Goal: Book appointment/travel/reservation

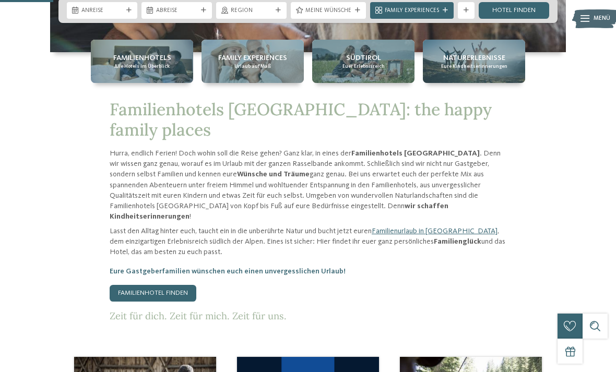
click at [125, 13] on div at bounding box center [129, 10] width 8 height 5
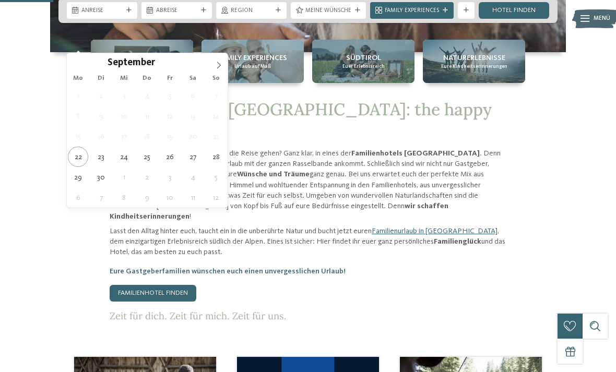
click at [227, 63] on span at bounding box center [219, 62] width 18 height 18
click at [227, 60] on span at bounding box center [219, 62] width 18 height 18
click at [224, 66] on span at bounding box center [219, 62] width 18 height 18
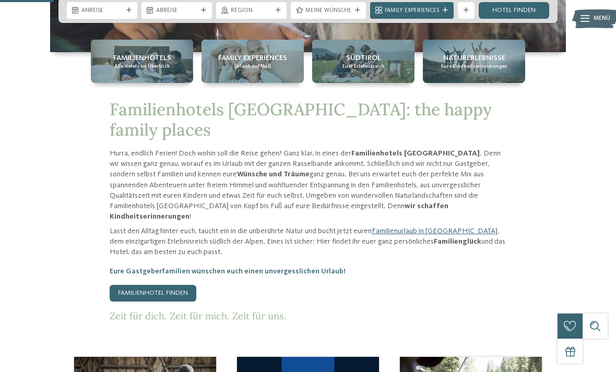
click at [132, 19] on div "Anreise" at bounding box center [102, 10] width 71 height 17
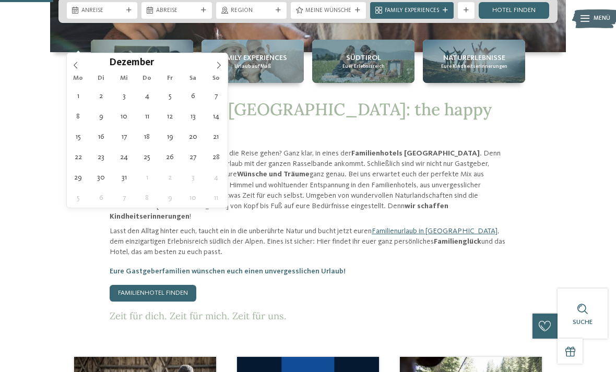
click at [221, 62] on icon at bounding box center [218, 65] width 7 height 7
type input "****"
click at [225, 61] on span at bounding box center [219, 62] width 18 height 18
click at [227, 63] on span at bounding box center [219, 62] width 18 height 18
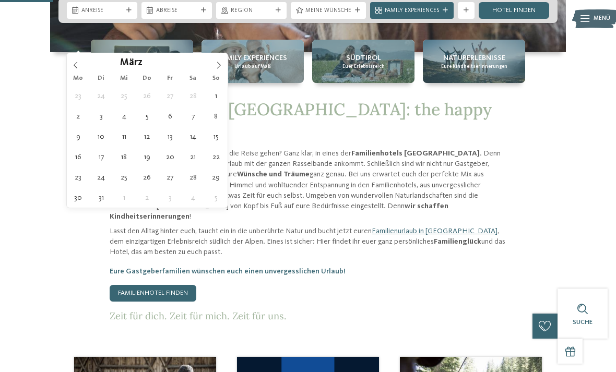
click at [225, 63] on span at bounding box center [219, 62] width 18 height 18
click at [227, 64] on span at bounding box center [219, 62] width 18 height 18
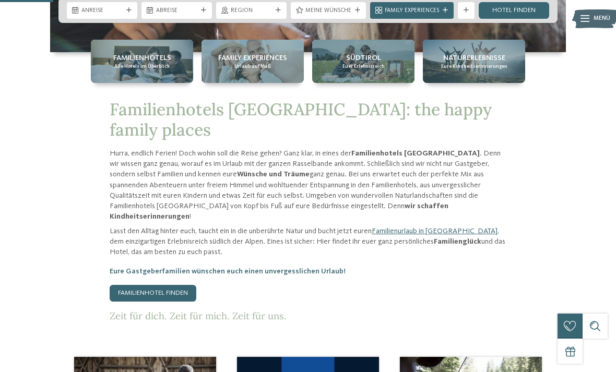
click at [137, 19] on div "Anreise" at bounding box center [102, 10] width 71 height 17
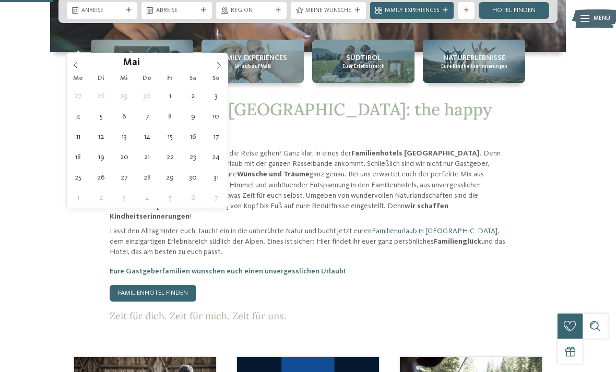
click at [218, 69] on icon at bounding box center [218, 65] width 7 height 7
click at [216, 68] on icon at bounding box center [218, 65] width 7 height 7
click at [217, 68] on icon at bounding box center [218, 65] width 7 height 7
click at [217, 69] on icon at bounding box center [218, 65] width 7 height 7
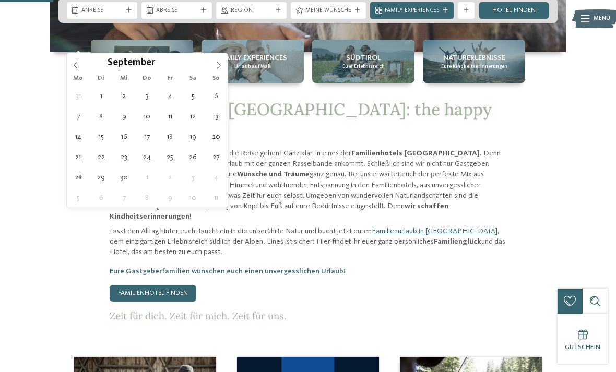
click at [77, 64] on icon at bounding box center [75, 65] width 7 height 7
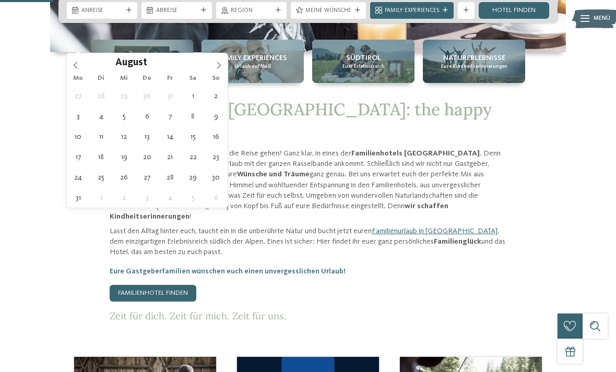
type div "[DATE]"
type input "****"
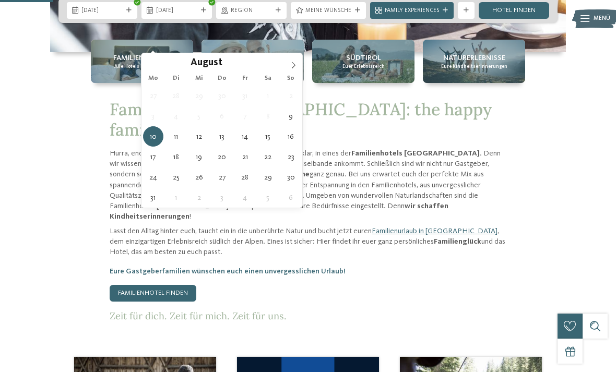
type div "[DATE]"
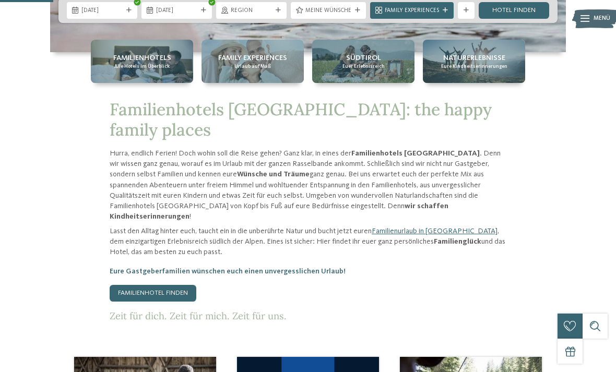
click at [464, 19] on div "Weitere Filter anzeigen" at bounding box center [466, 10] width 17 height 17
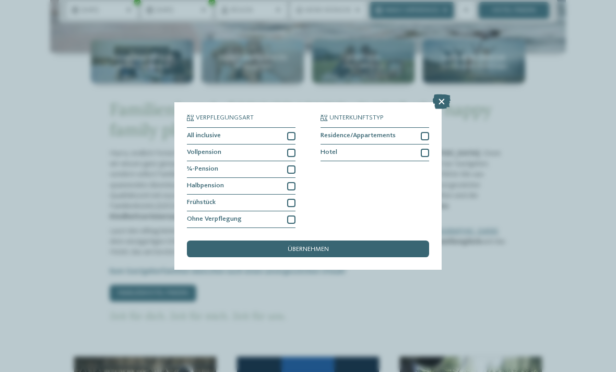
click at [347, 241] on div "übernehmen" at bounding box center [308, 249] width 242 height 17
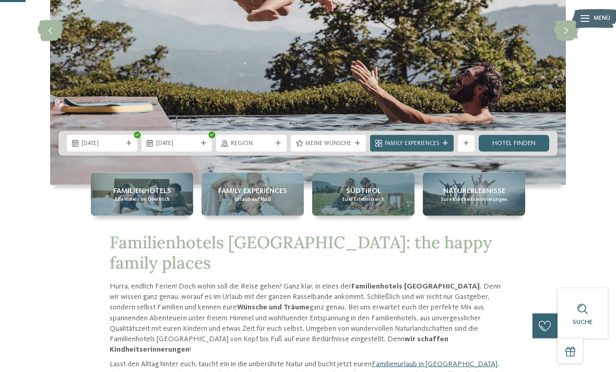
scroll to position [154, 0]
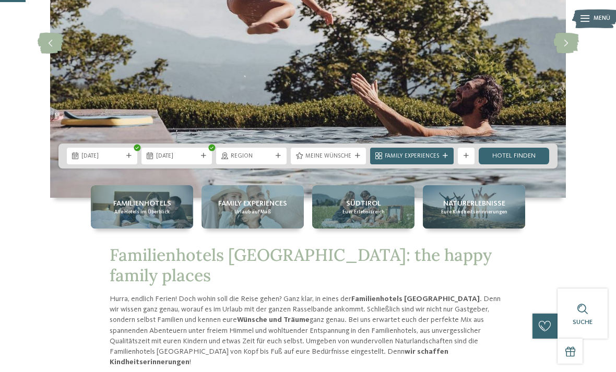
click at [342, 161] on span "Meine Wünsche" at bounding box center [329, 157] width 46 height 8
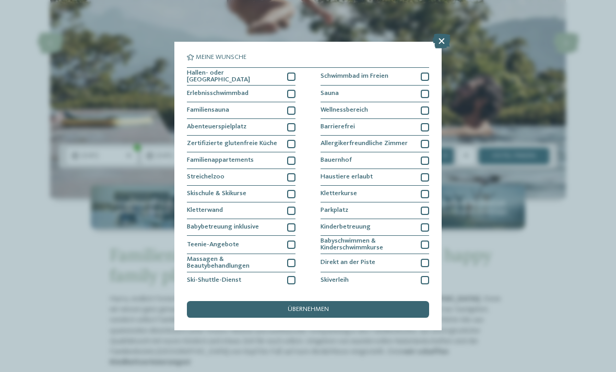
click at [404, 301] on div "übernehmen" at bounding box center [308, 309] width 242 height 17
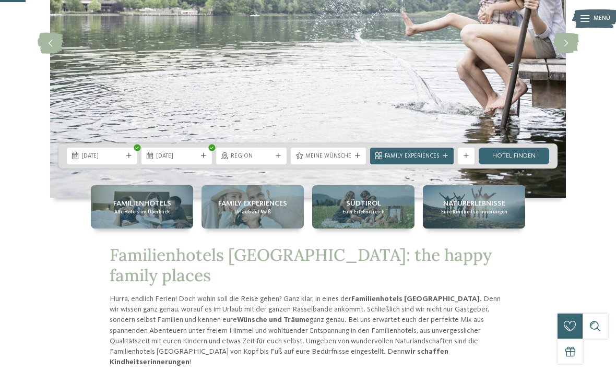
click at [518, 165] on link "Hotel finden" at bounding box center [514, 156] width 71 height 17
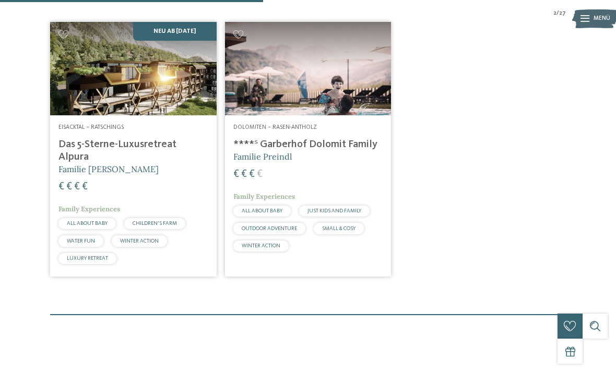
scroll to position [278, 0]
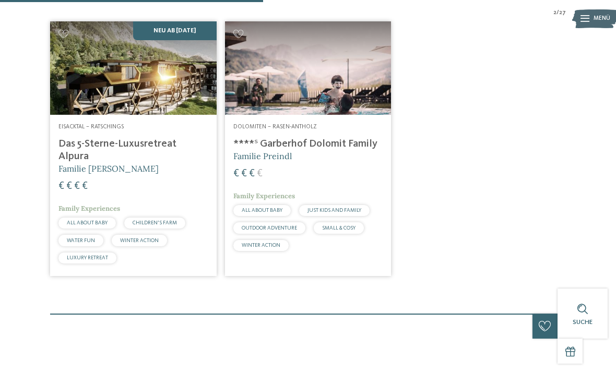
click at [346, 150] on h4 "****ˢ Garberhof Dolomit Family" at bounding box center [308, 144] width 150 height 13
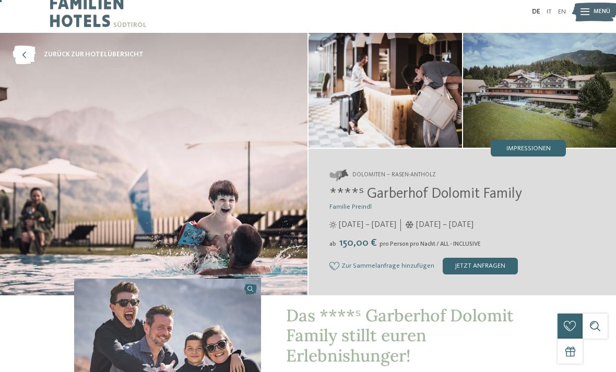
scroll to position [7, 0]
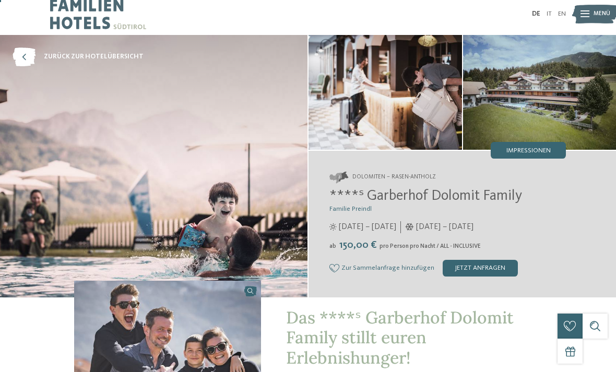
click at [561, 95] on img at bounding box center [540, 92] width 154 height 115
click at [539, 151] on span "Impressionen" at bounding box center [529, 151] width 44 height 7
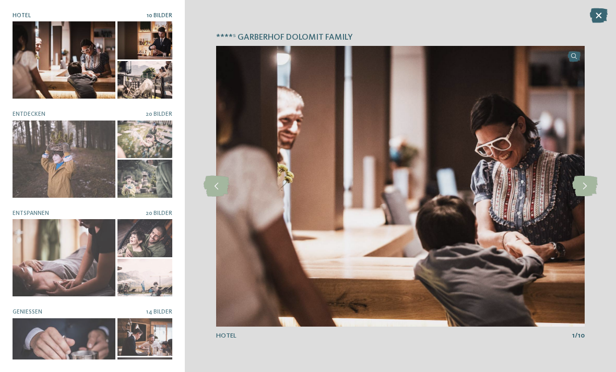
click at [589, 197] on icon at bounding box center [585, 186] width 26 height 21
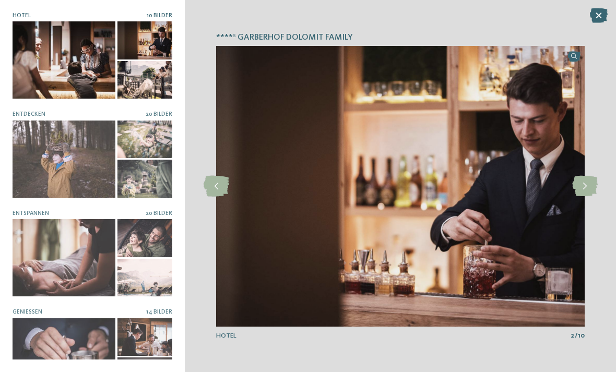
click at [590, 197] on icon at bounding box center [585, 186] width 26 height 21
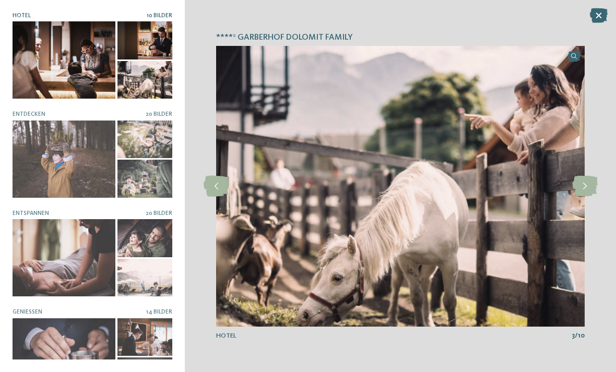
click at [589, 197] on icon at bounding box center [585, 186] width 26 height 21
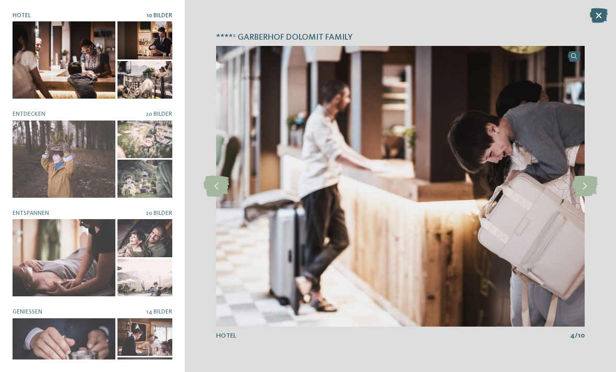
click at [589, 197] on icon at bounding box center [585, 186] width 26 height 21
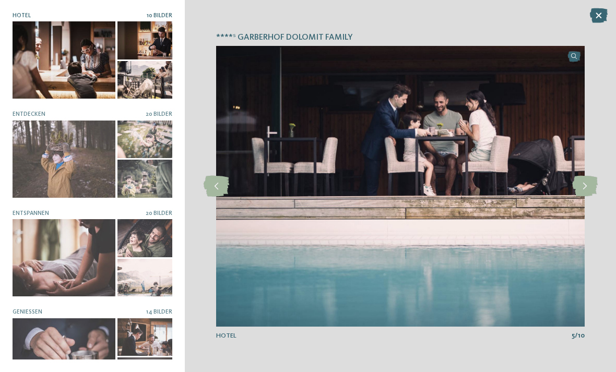
click at [582, 197] on icon at bounding box center [585, 186] width 26 height 21
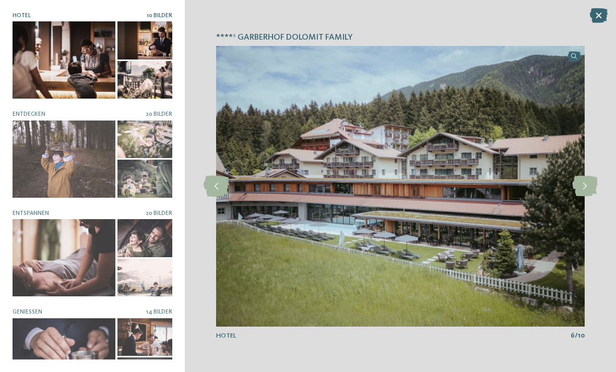
click at [594, 197] on icon at bounding box center [585, 186] width 26 height 21
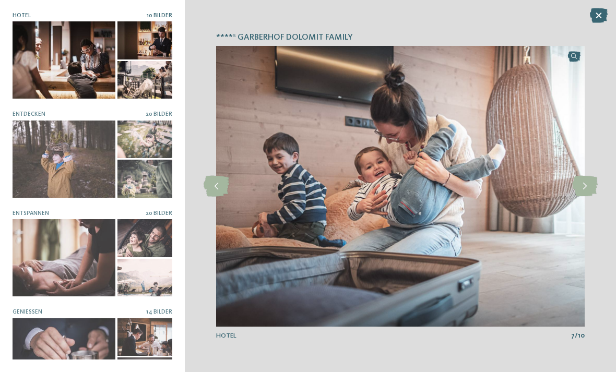
click at [593, 197] on icon at bounding box center [585, 186] width 26 height 21
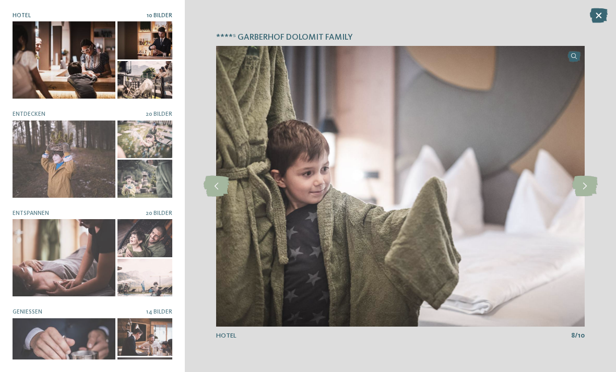
click at [596, 196] on icon at bounding box center [585, 186] width 26 height 21
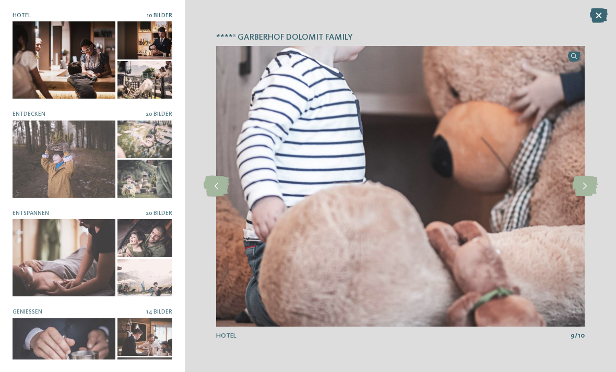
click at [597, 197] on icon at bounding box center [585, 186] width 26 height 21
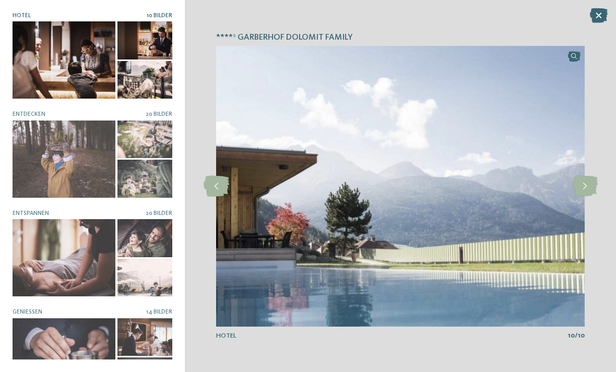
click at [597, 197] on icon at bounding box center [585, 186] width 26 height 21
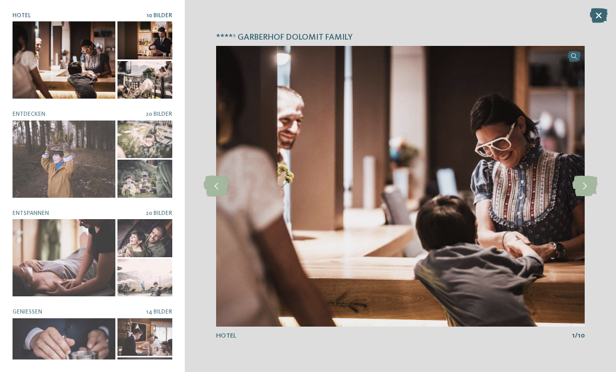
click at [594, 197] on icon at bounding box center [585, 186] width 26 height 21
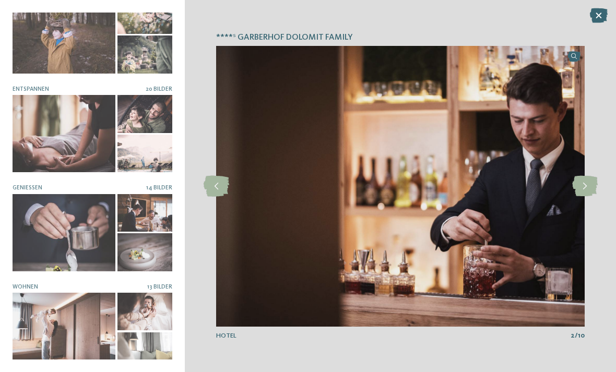
scroll to position [100, 0]
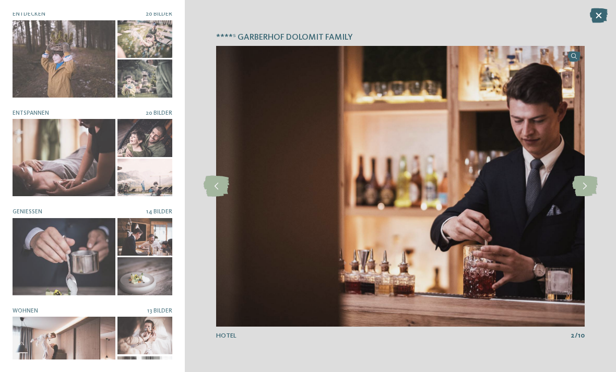
click at [50, 230] on div at bounding box center [64, 256] width 103 height 77
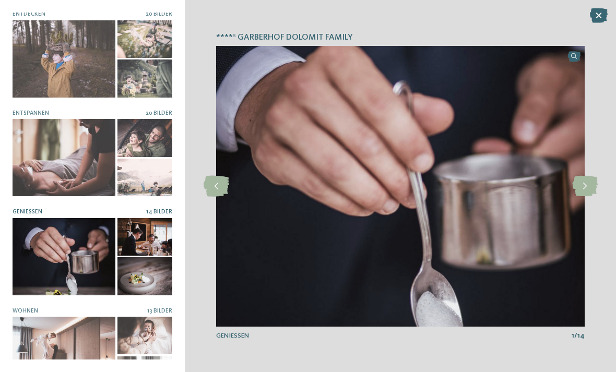
click at [596, 197] on icon at bounding box center [585, 186] width 26 height 21
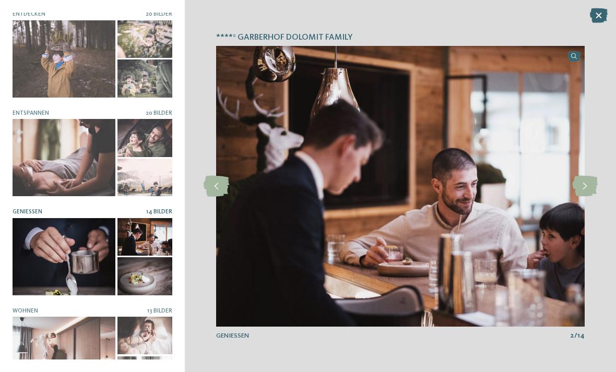
click at [592, 197] on icon at bounding box center [585, 186] width 26 height 21
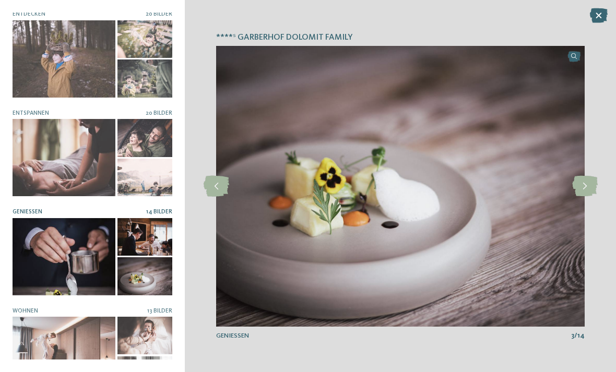
click at [580, 197] on icon at bounding box center [585, 186] width 26 height 21
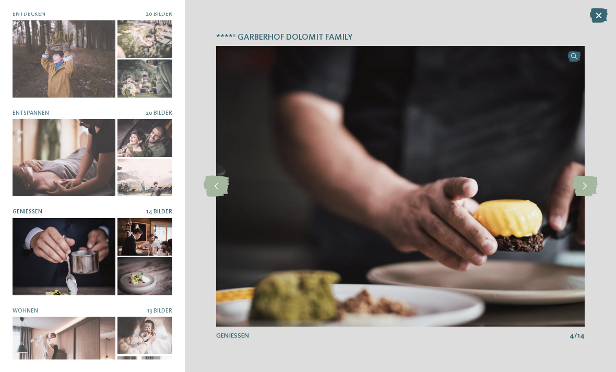
click at [585, 197] on icon at bounding box center [585, 186] width 26 height 21
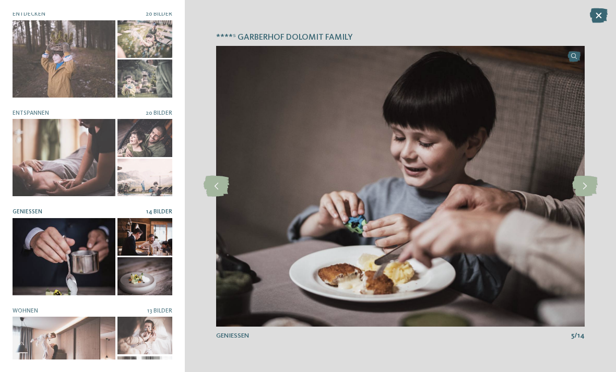
click at [596, 197] on icon at bounding box center [585, 186] width 26 height 21
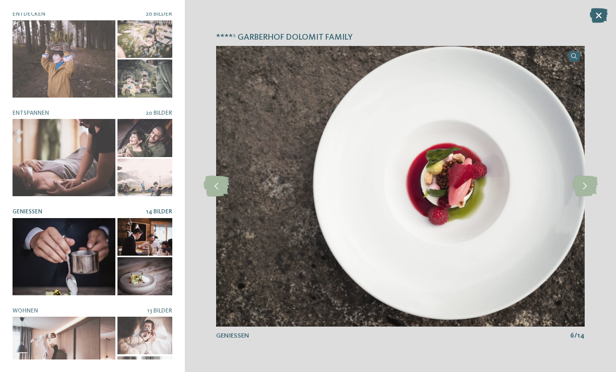
click at [587, 197] on icon at bounding box center [585, 186] width 26 height 21
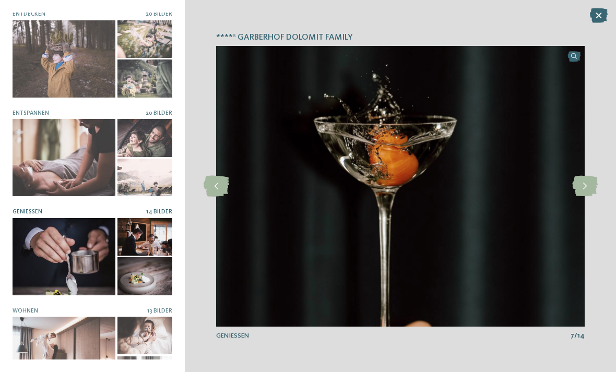
click at [586, 197] on icon at bounding box center [585, 186] width 26 height 21
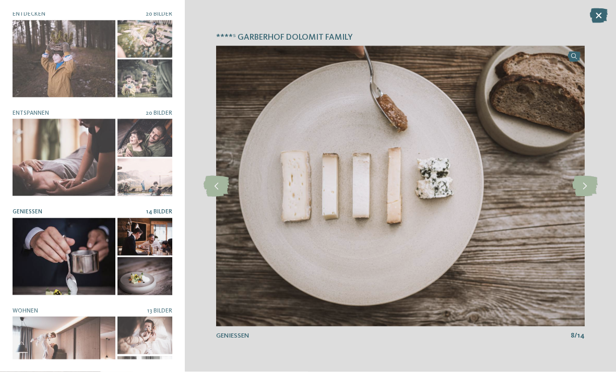
scroll to position [396, 0]
click at [36, 336] on div at bounding box center [64, 355] width 103 height 77
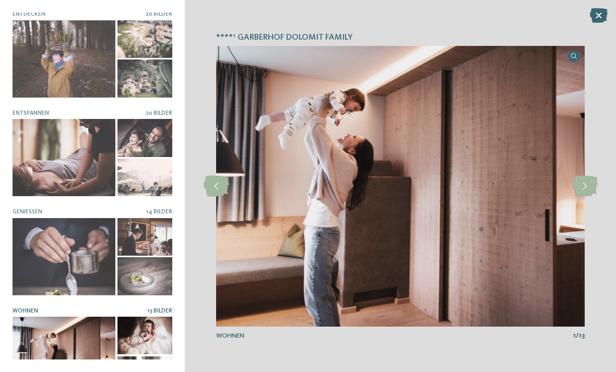
click at [581, 197] on icon at bounding box center [585, 186] width 26 height 21
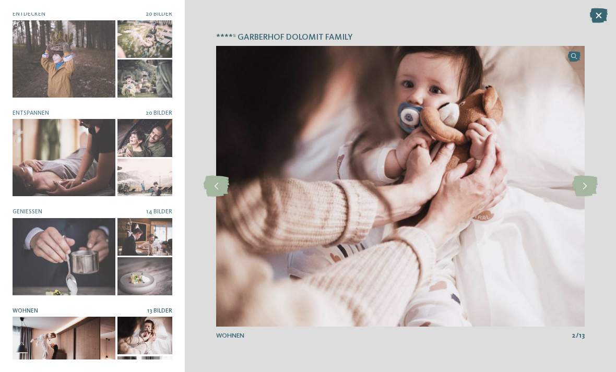
click at [580, 196] on icon at bounding box center [585, 186] width 26 height 21
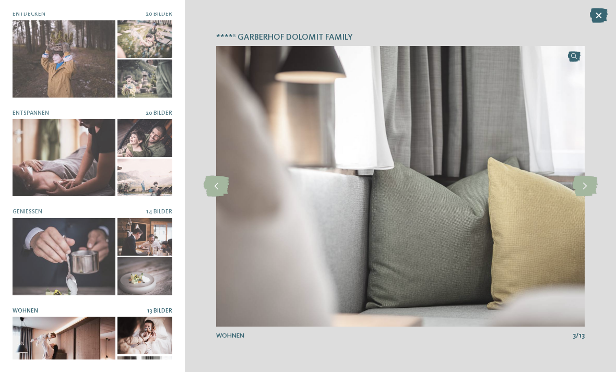
click at [587, 197] on icon at bounding box center [585, 186] width 26 height 21
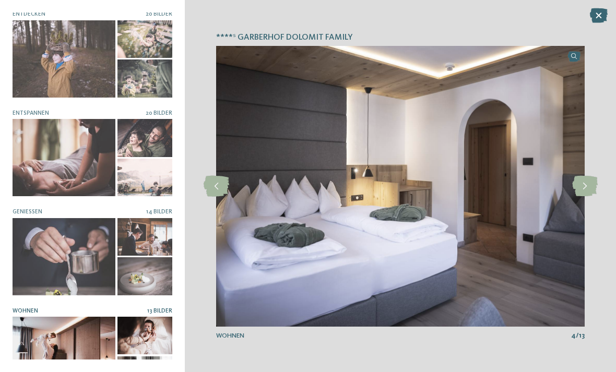
click at [578, 197] on icon at bounding box center [585, 186] width 26 height 21
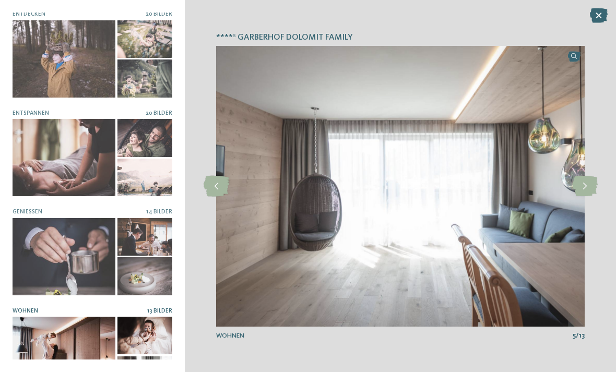
click at [586, 197] on icon at bounding box center [585, 186] width 26 height 21
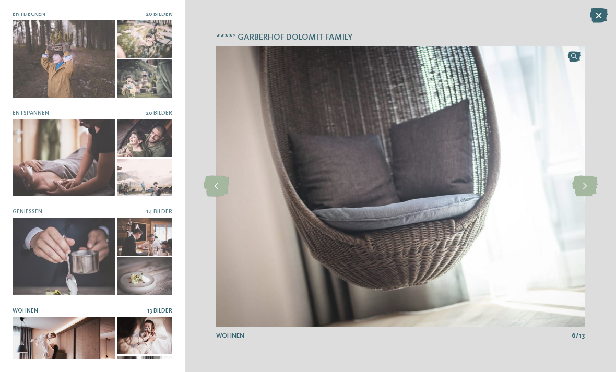
click at [589, 197] on icon at bounding box center [585, 186] width 26 height 21
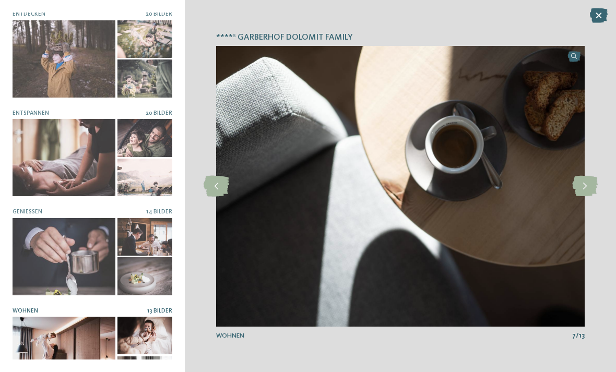
click at [594, 197] on icon at bounding box center [585, 186] width 26 height 21
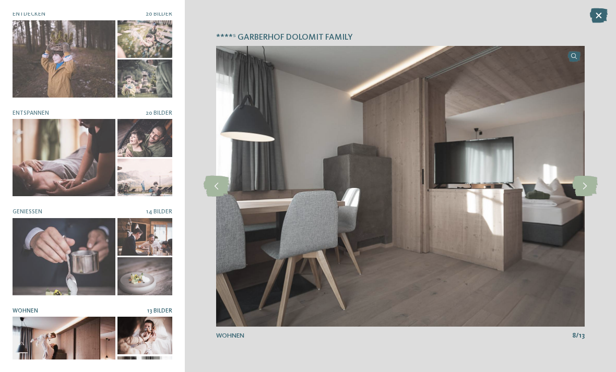
click at [591, 197] on icon at bounding box center [585, 186] width 26 height 21
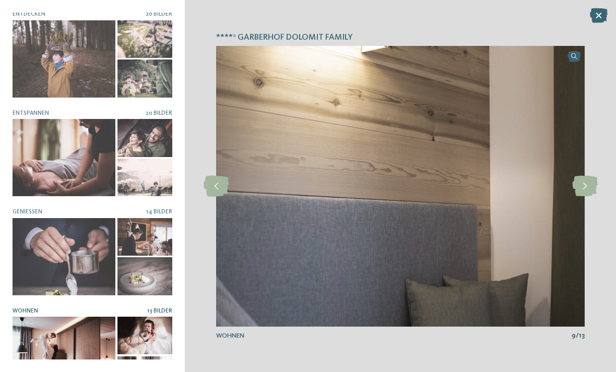
click at [590, 197] on icon at bounding box center [585, 186] width 26 height 21
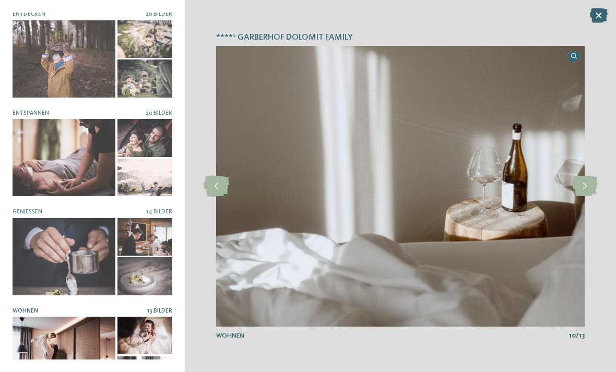
click at [596, 197] on icon at bounding box center [585, 186] width 26 height 21
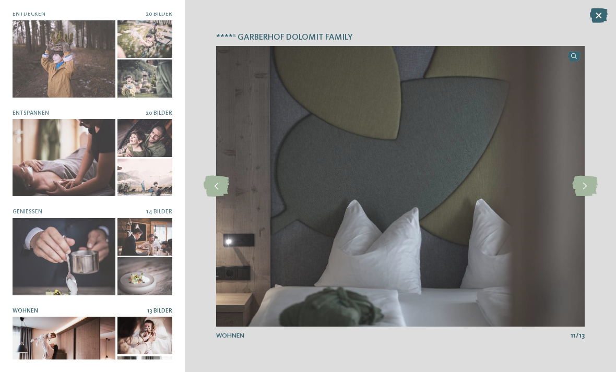
click at [594, 197] on icon at bounding box center [585, 186] width 26 height 21
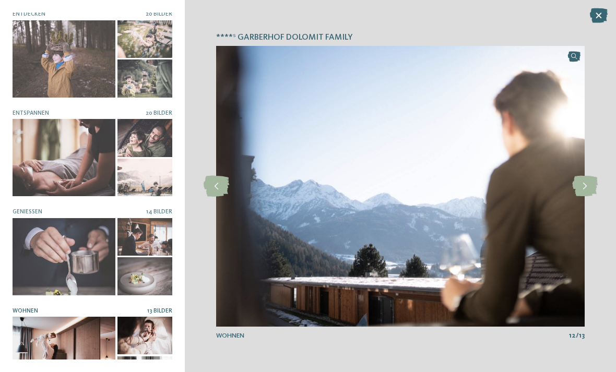
click at [600, 194] on div "****ˢ Garberhof Dolomit Family slide 2 of 10 2 /" at bounding box center [400, 186] width 431 height 372
click at [590, 197] on icon at bounding box center [585, 186] width 26 height 21
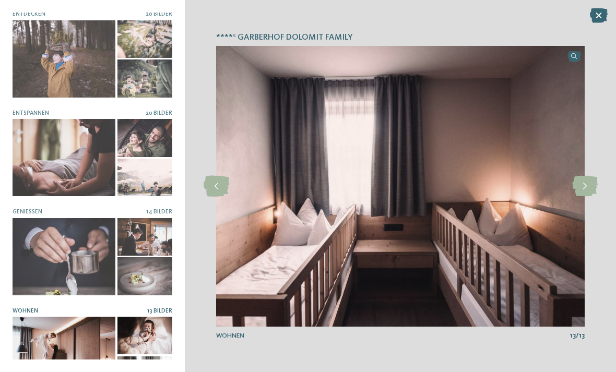
click at [584, 197] on icon at bounding box center [585, 186] width 26 height 21
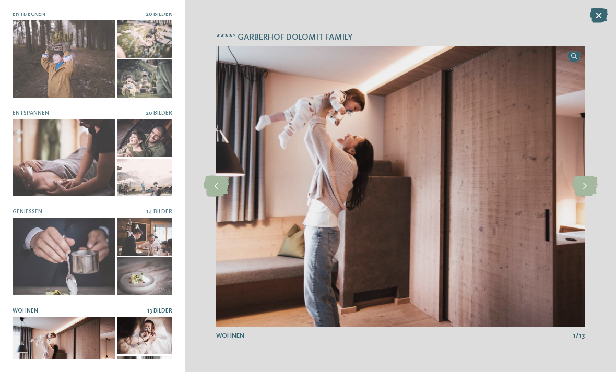
click at [594, 197] on icon at bounding box center [585, 186] width 26 height 21
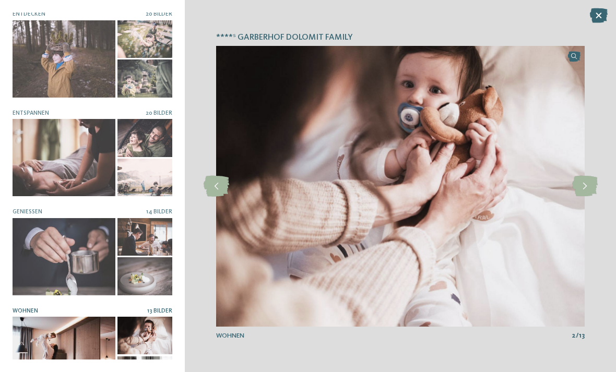
click at [590, 197] on icon at bounding box center [585, 186] width 26 height 21
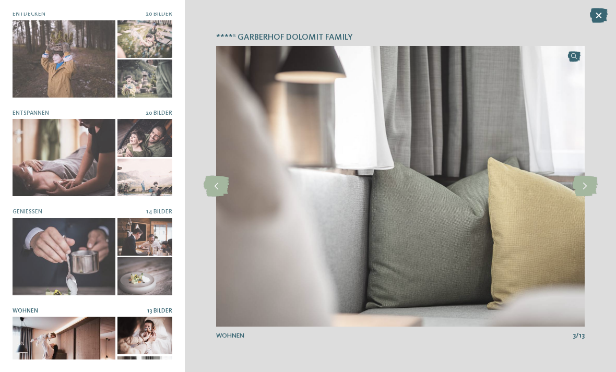
click at [588, 196] on icon at bounding box center [585, 186] width 26 height 21
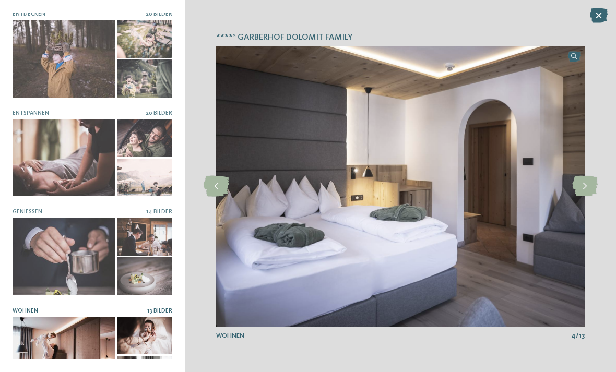
scroll to position [429, 0]
click at [590, 22] on icon at bounding box center [599, 15] width 18 height 15
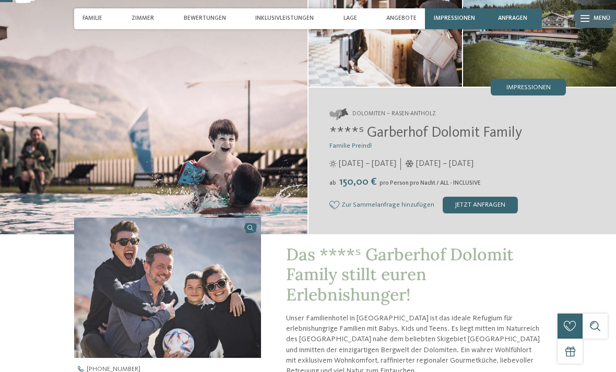
scroll to position [0, 0]
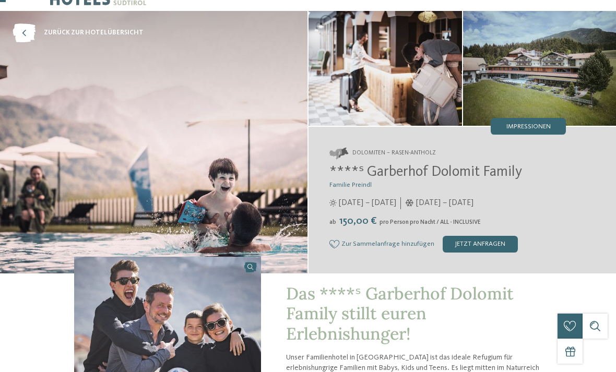
click at [489, 241] on div "jetzt anfragen" at bounding box center [480, 244] width 75 height 17
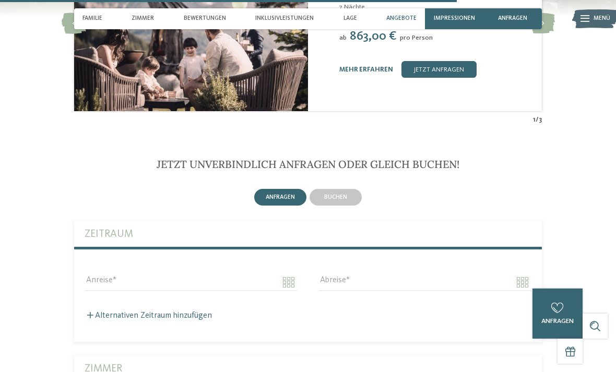
scroll to position [2573, 0]
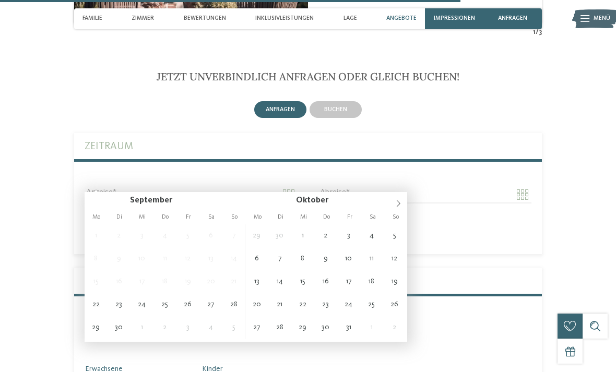
click at [403, 200] on span at bounding box center [399, 201] width 18 height 18
click at [402, 204] on span at bounding box center [399, 201] width 18 height 18
click at [403, 202] on span at bounding box center [399, 201] width 18 height 18
type input "****"
click at [403, 198] on span at bounding box center [399, 201] width 18 height 18
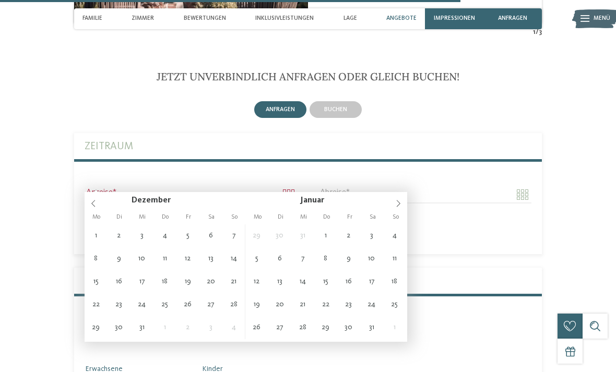
type input "****"
click at [404, 204] on span at bounding box center [399, 201] width 18 height 18
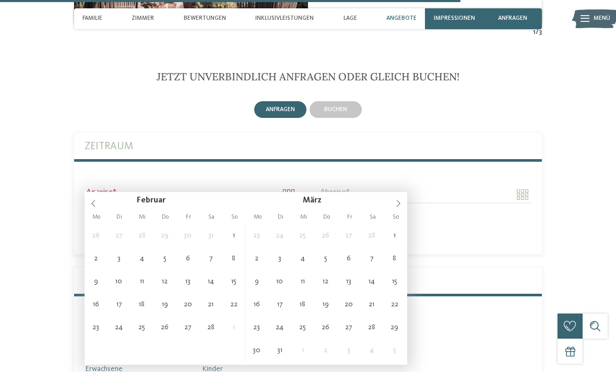
click at [405, 201] on span at bounding box center [399, 201] width 18 height 18
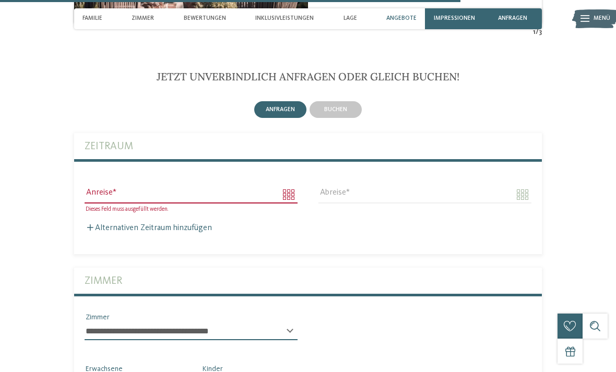
click at [408, 200] on div "Abreise" at bounding box center [425, 199] width 213 height 27
click at [275, 196] on div "Dieses Feld muss ausgefüllt werden. Anreise" at bounding box center [191, 199] width 213 height 27
click at [284, 186] on input "Anreise" at bounding box center [191, 195] width 213 height 18
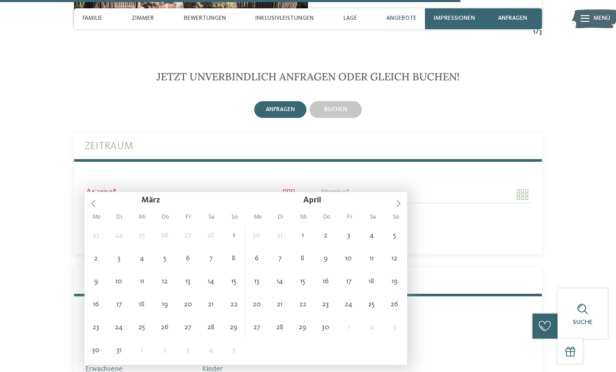
click at [400, 197] on span at bounding box center [399, 201] width 18 height 18
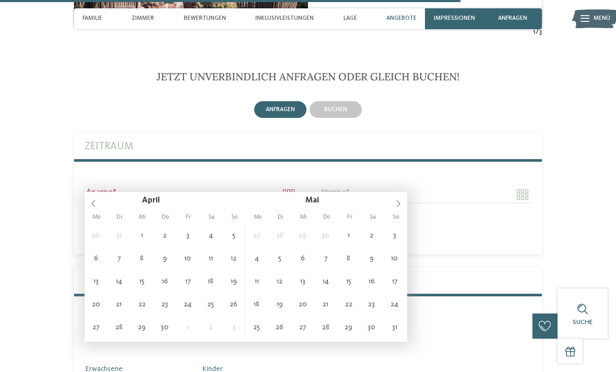
click at [402, 203] on icon at bounding box center [398, 203] width 7 height 7
click at [403, 203] on span at bounding box center [399, 201] width 18 height 18
click at [406, 204] on span at bounding box center [399, 201] width 18 height 18
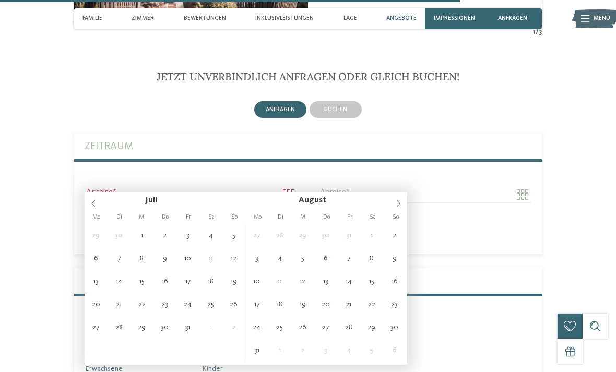
type input "**********"
type input "****"
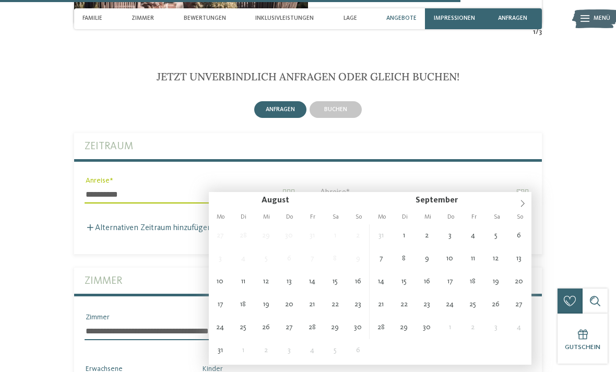
type input "**********"
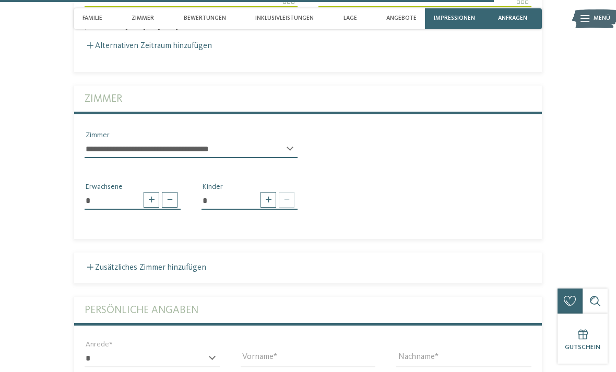
scroll to position [2772, 0]
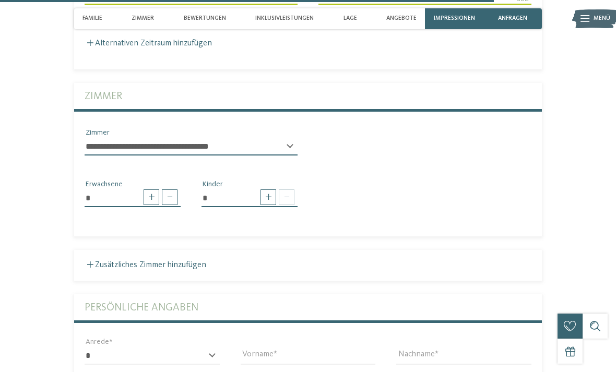
click at [305, 184] on div "* Kinder" at bounding box center [249, 197] width 117 height 37
click at [274, 190] on span at bounding box center [269, 198] width 16 height 16
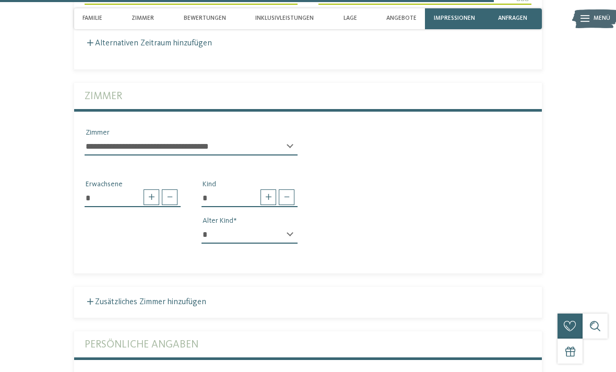
click at [261, 190] on span at bounding box center [269, 198] width 16 height 16
type input "*"
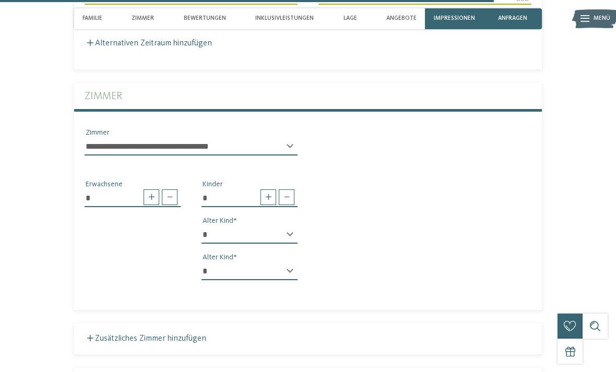
click at [296, 226] on select "* * * * * * * * * * * ** ** ** ** ** ** ** **" at bounding box center [250, 235] width 96 height 18
select select "*"
click at [296, 263] on select "* * * * * * * * * * * ** ** ** ** ** ** ** **" at bounding box center [250, 272] width 96 height 18
select select "**"
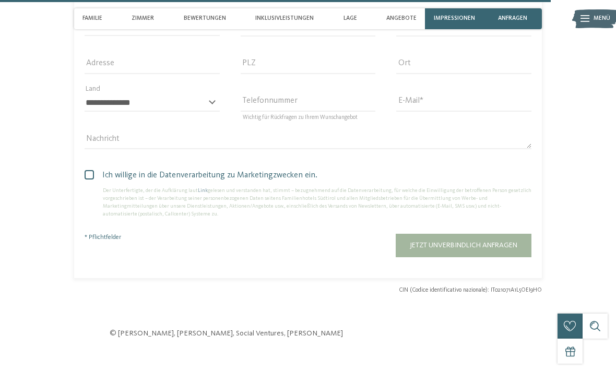
scroll to position [3237, 0]
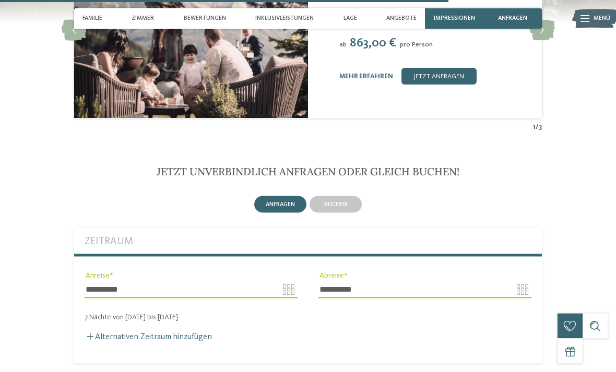
type input "**********"
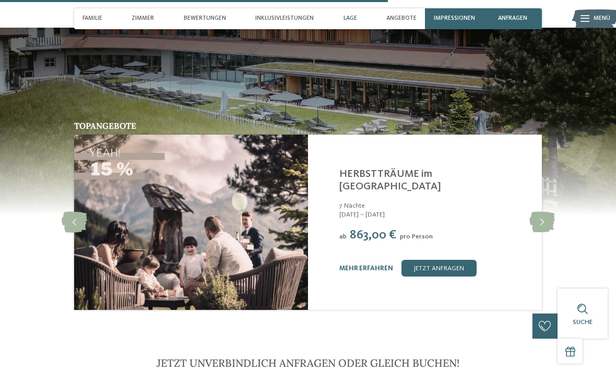
scroll to position [2238, 0]
